Goal: Transaction & Acquisition: Download file/media

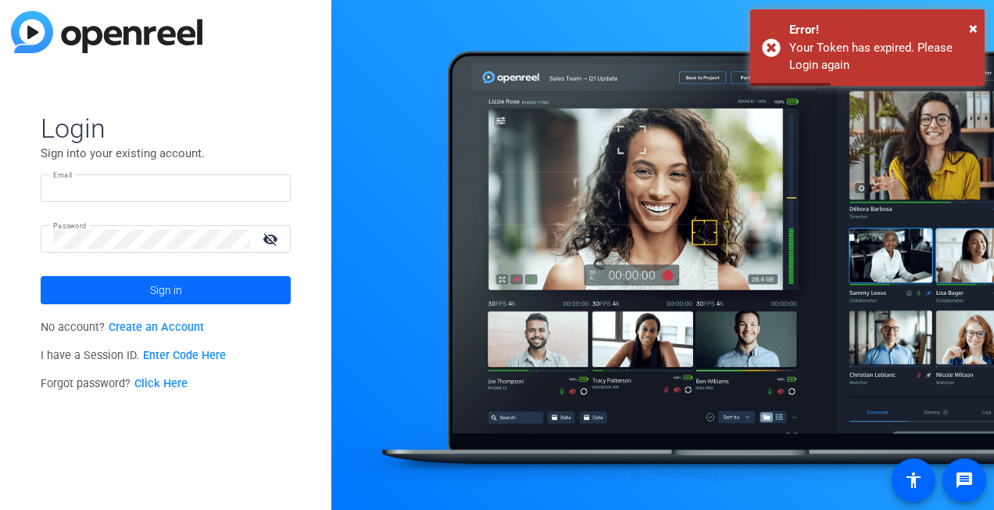
type input "[EMAIL_ADDRESS][DOMAIN_NAME]"
click at [174, 285] on span "Sign in" at bounding box center [166, 289] width 32 height 39
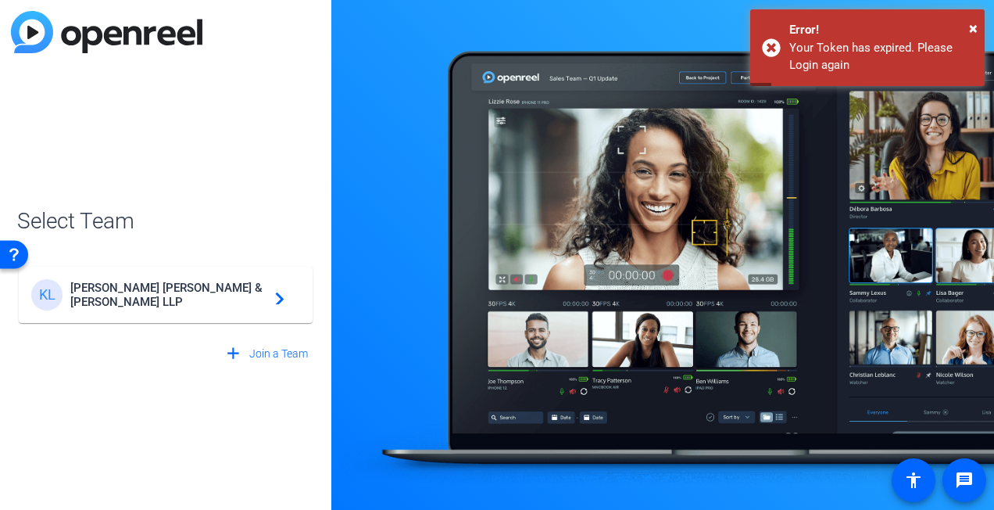
click at [174, 285] on div "[PERSON_NAME] & [PERSON_NAME] LLP navigate_next" at bounding box center [165, 294] width 269 height 31
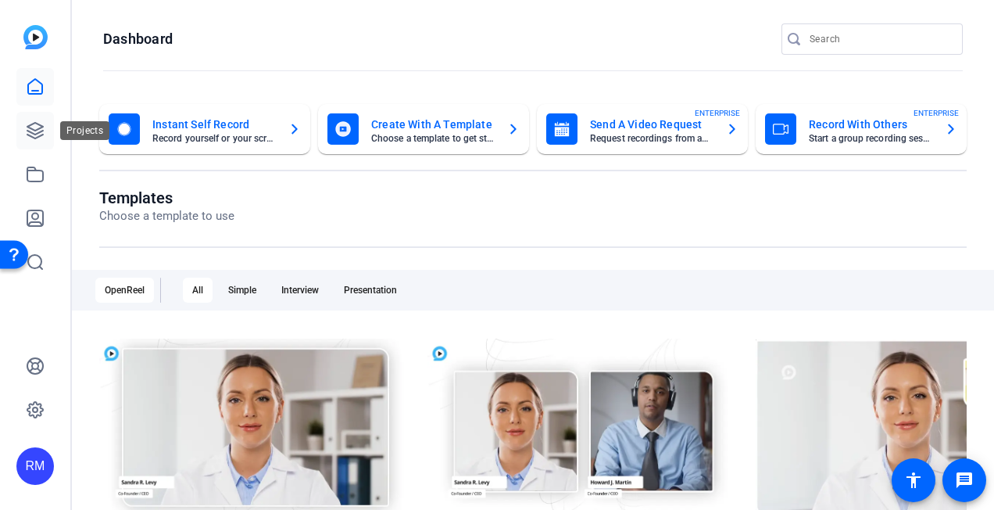
click at [34, 128] on icon at bounding box center [35, 130] width 19 height 19
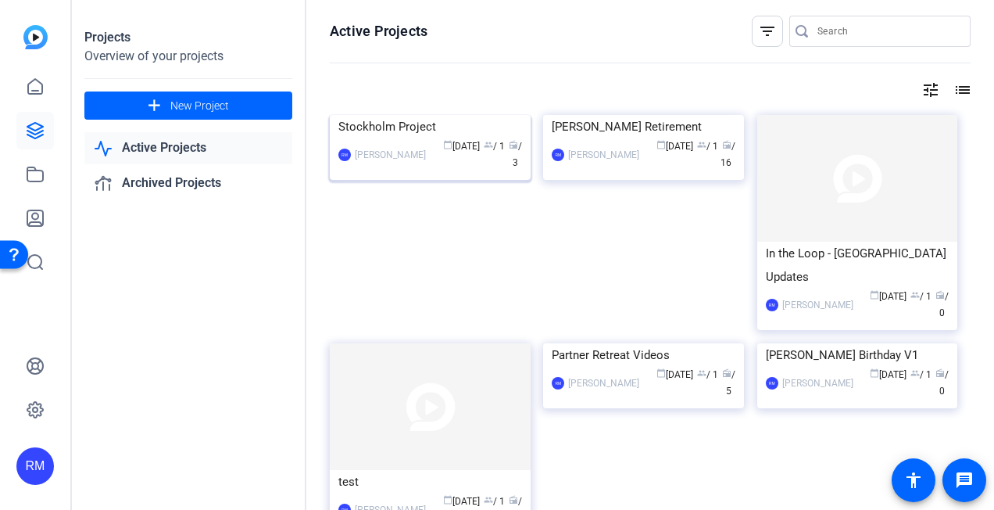
click at [422, 115] on img at bounding box center [430, 115] width 201 height 0
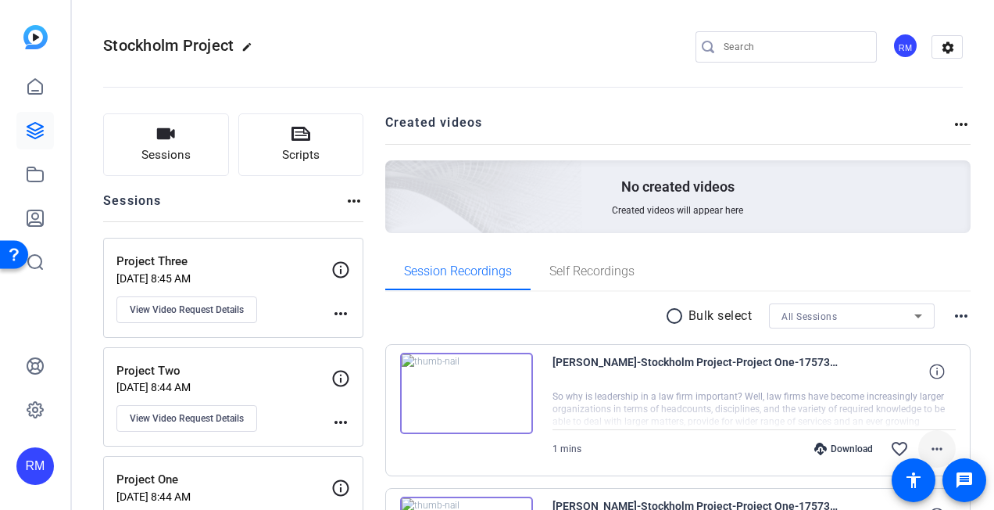
click at [937, 449] on mat-icon "more_horiz" at bounding box center [937, 448] width 19 height 19
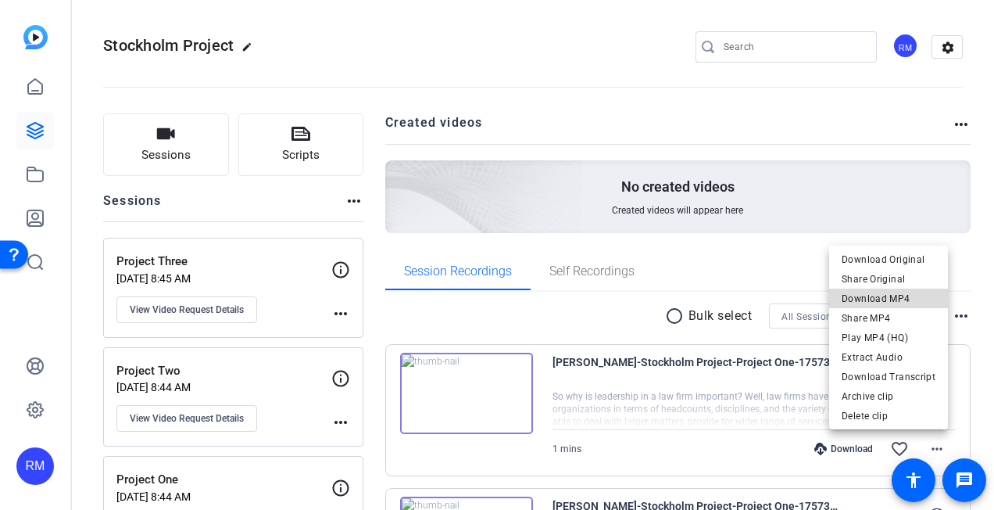
click at [893, 302] on span "Download MP4" at bounding box center [889, 298] width 94 height 19
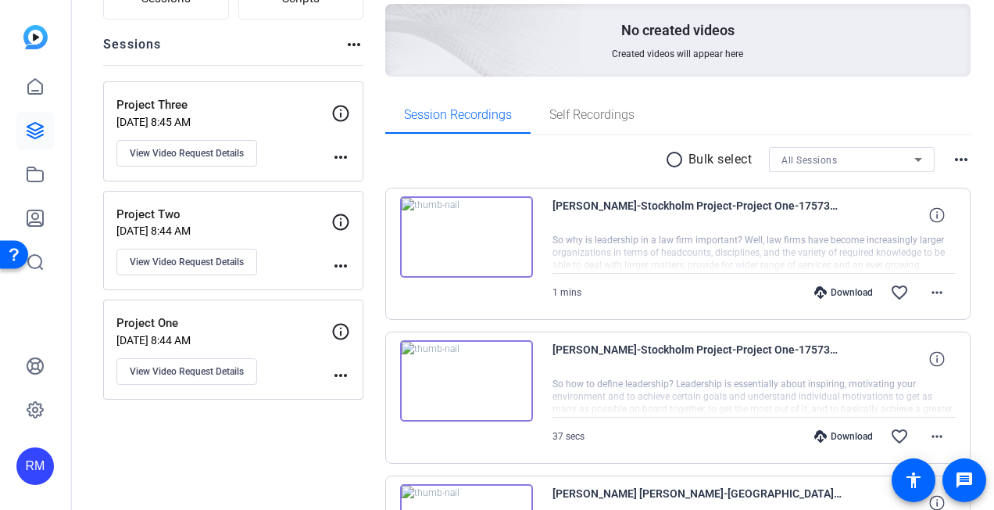
scroll to position [313, 0]
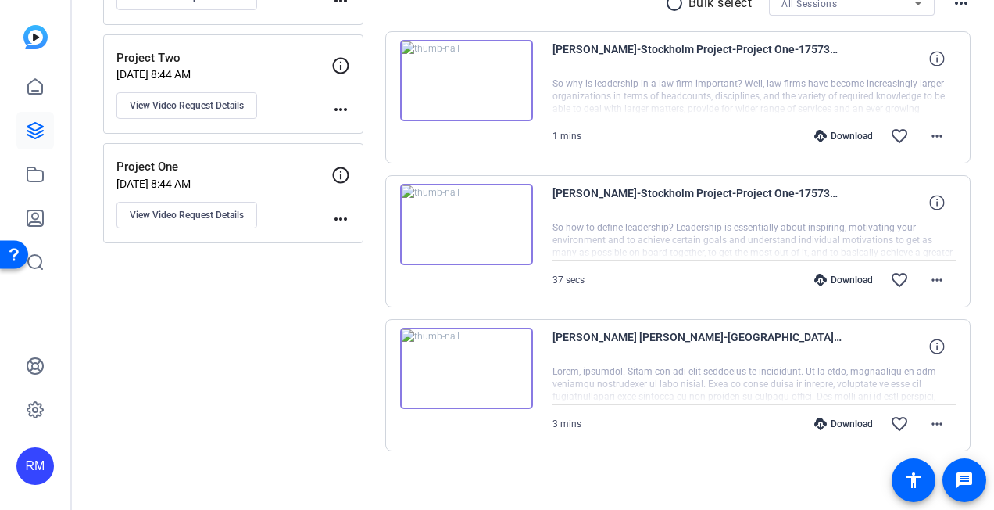
click at [821, 283] on div "Download" at bounding box center [844, 280] width 74 height 13
